Goal: Transaction & Acquisition: Purchase product/service

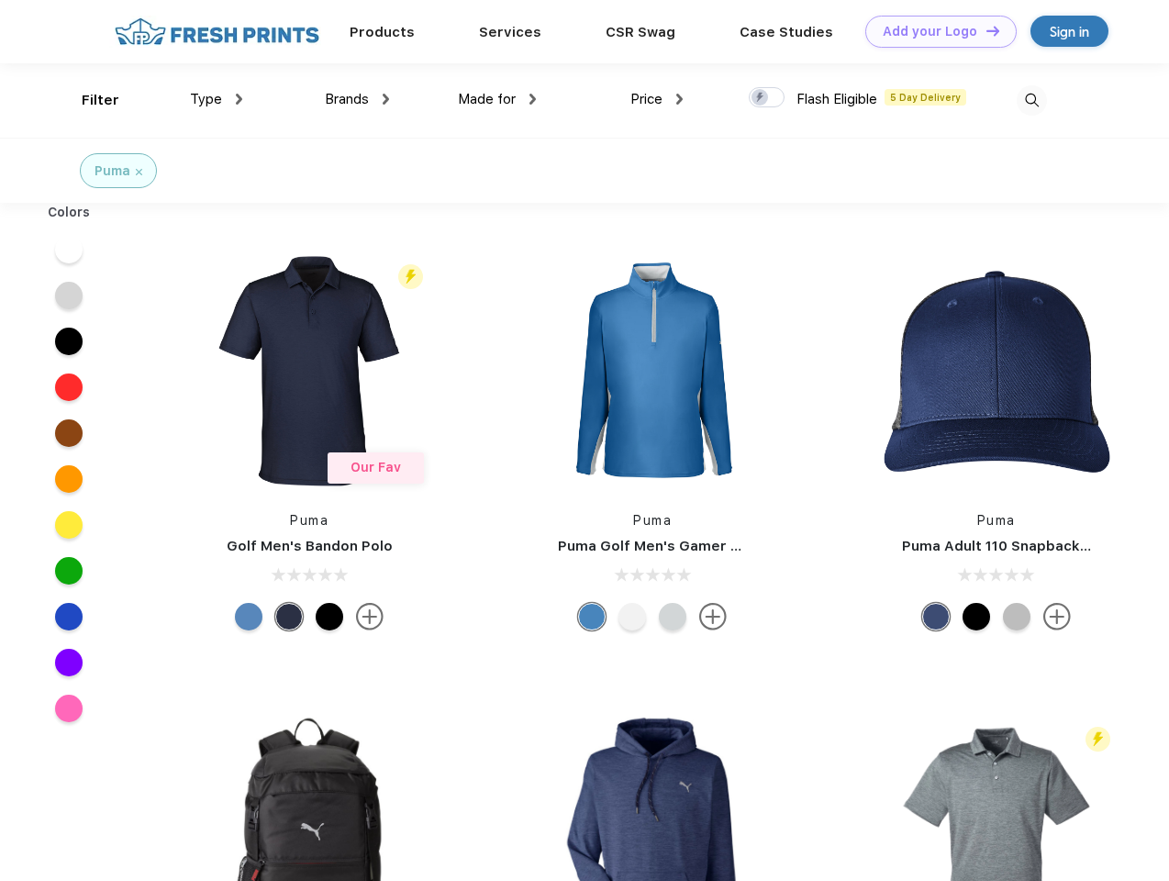
click at [934, 31] on link "Add your Logo Design Tool" at bounding box center [940, 32] width 151 height 32
click at [0, 0] on div "Design Tool" at bounding box center [0, 0] width 0 height 0
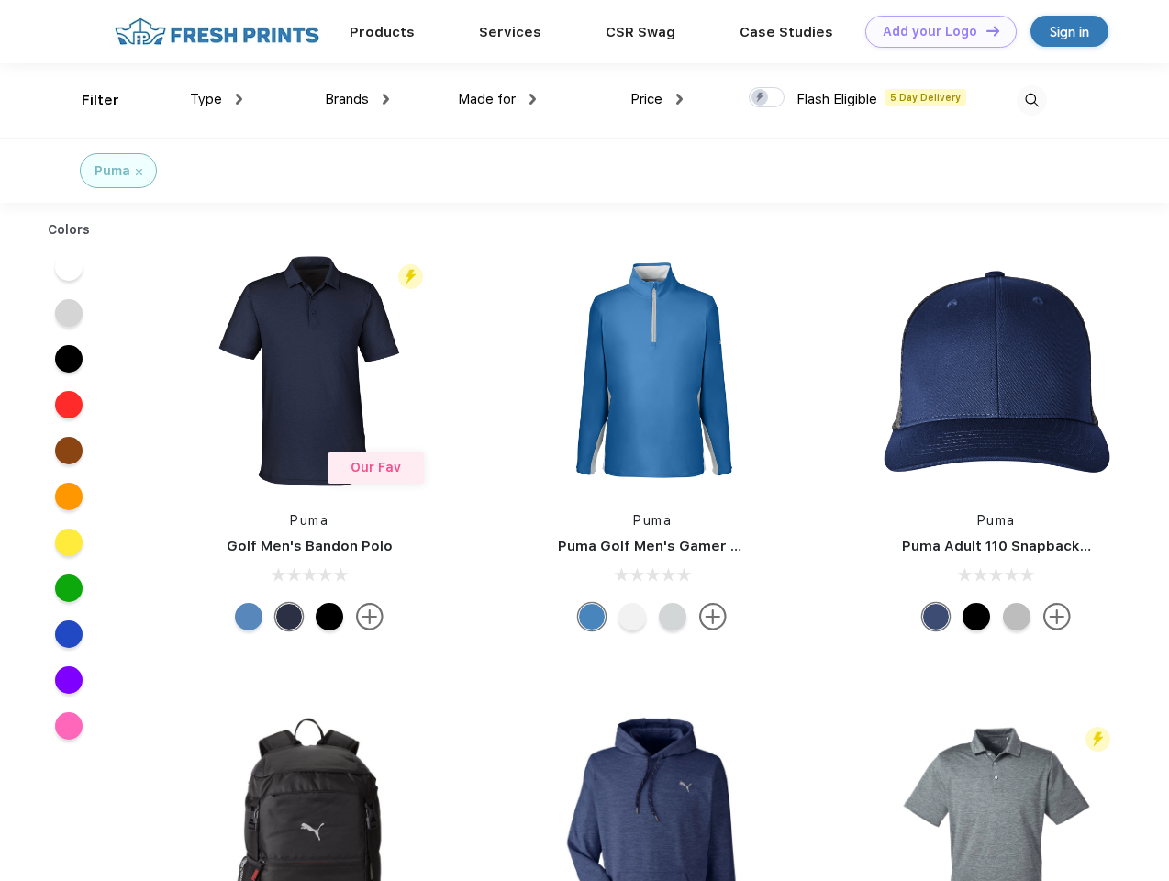
click at [984, 30] on link "Add your Logo Design Tool" at bounding box center [940, 32] width 151 height 32
click at [88, 100] on div "Filter" at bounding box center [101, 100] width 38 height 21
click at [217, 99] on span "Type" at bounding box center [206, 99] width 32 height 17
click at [357, 99] on span "Brands" at bounding box center [347, 99] width 44 height 17
click at [497, 99] on span "Made for" at bounding box center [487, 99] width 58 height 17
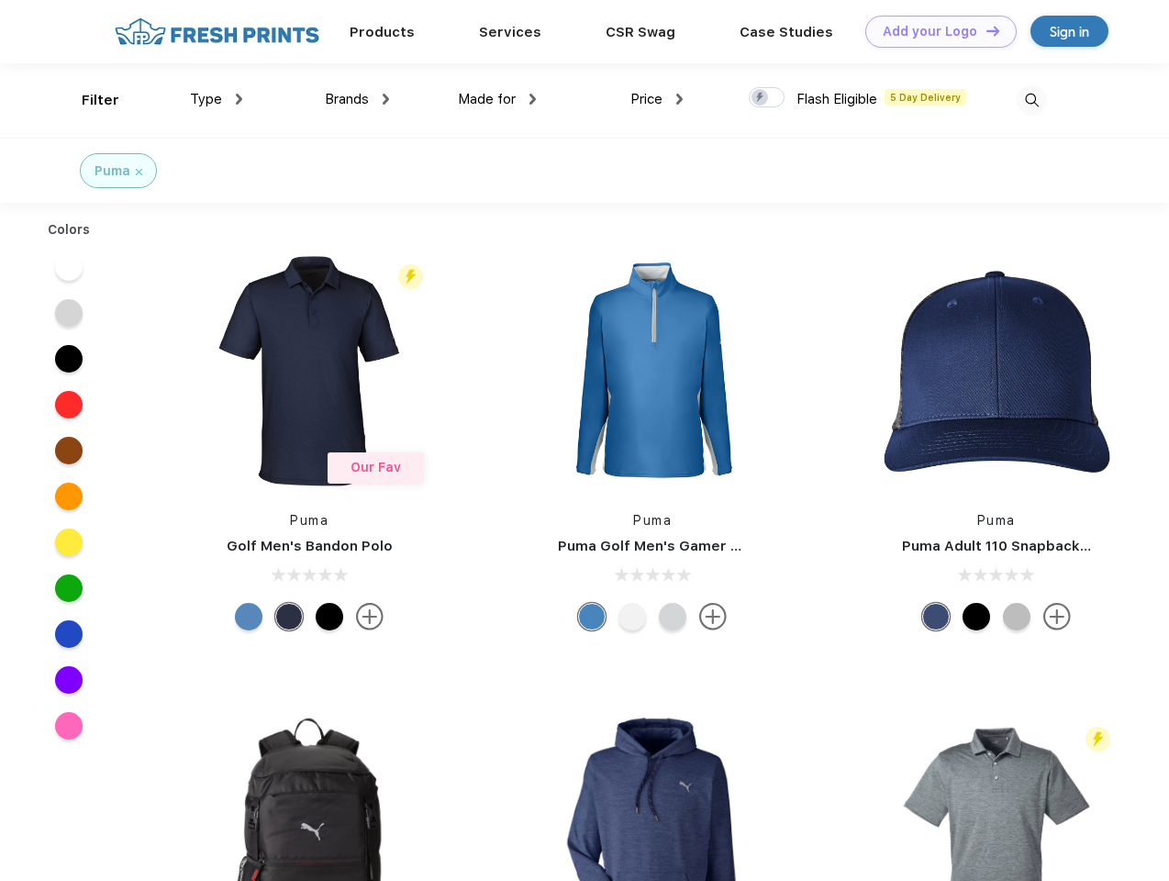
click at [657, 99] on span "Price" at bounding box center [646, 99] width 32 height 17
click at [767, 98] on div at bounding box center [767, 97] width 36 height 20
click at [761, 98] on input "checkbox" at bounding box center [755, 92] width 12 height 12
click at [1031, 100] on img at bounding box center [1032, 100] width 30 height 30
